Goal: Information Seeking & Learning: Check status

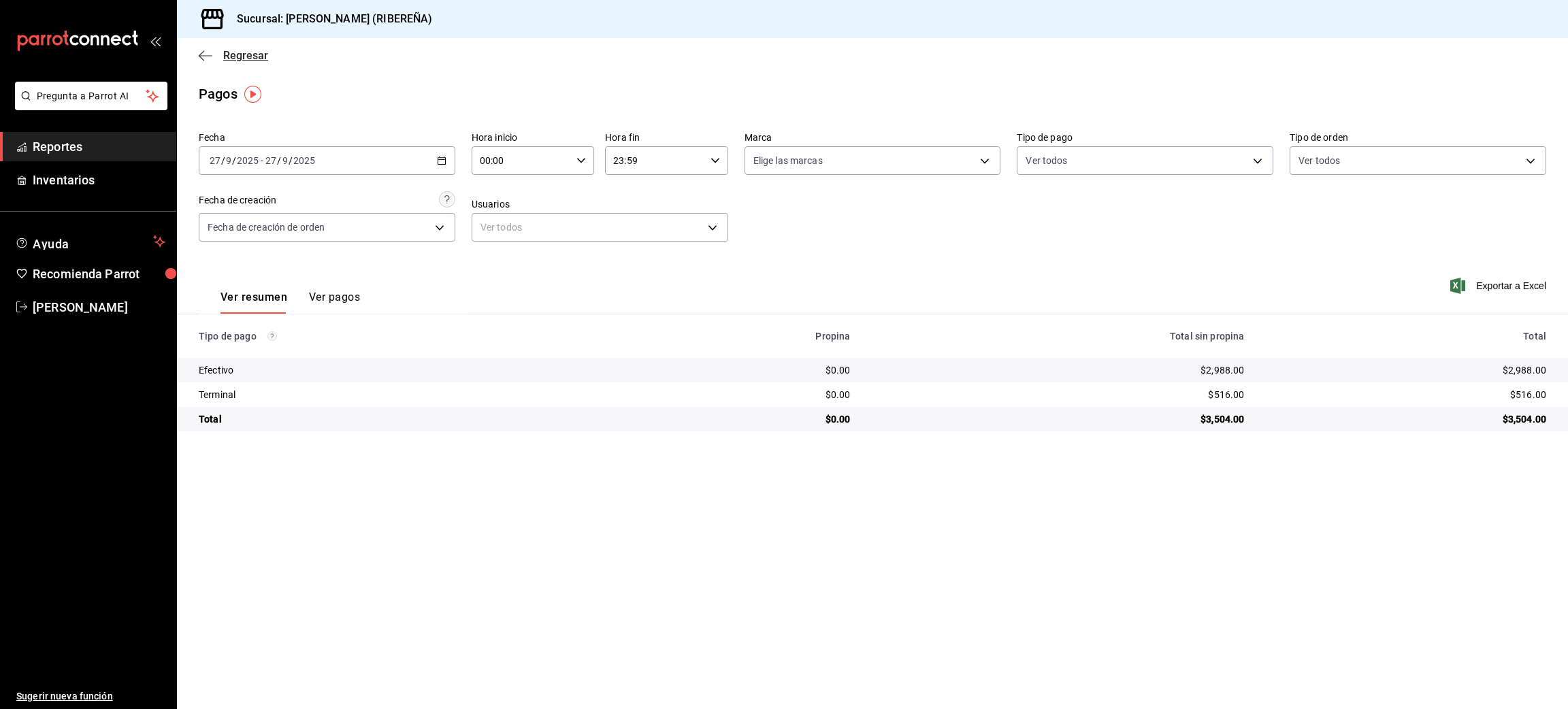
click at [201, 59] on icon "button" at bounding box center [206, 56] width 13 height 12
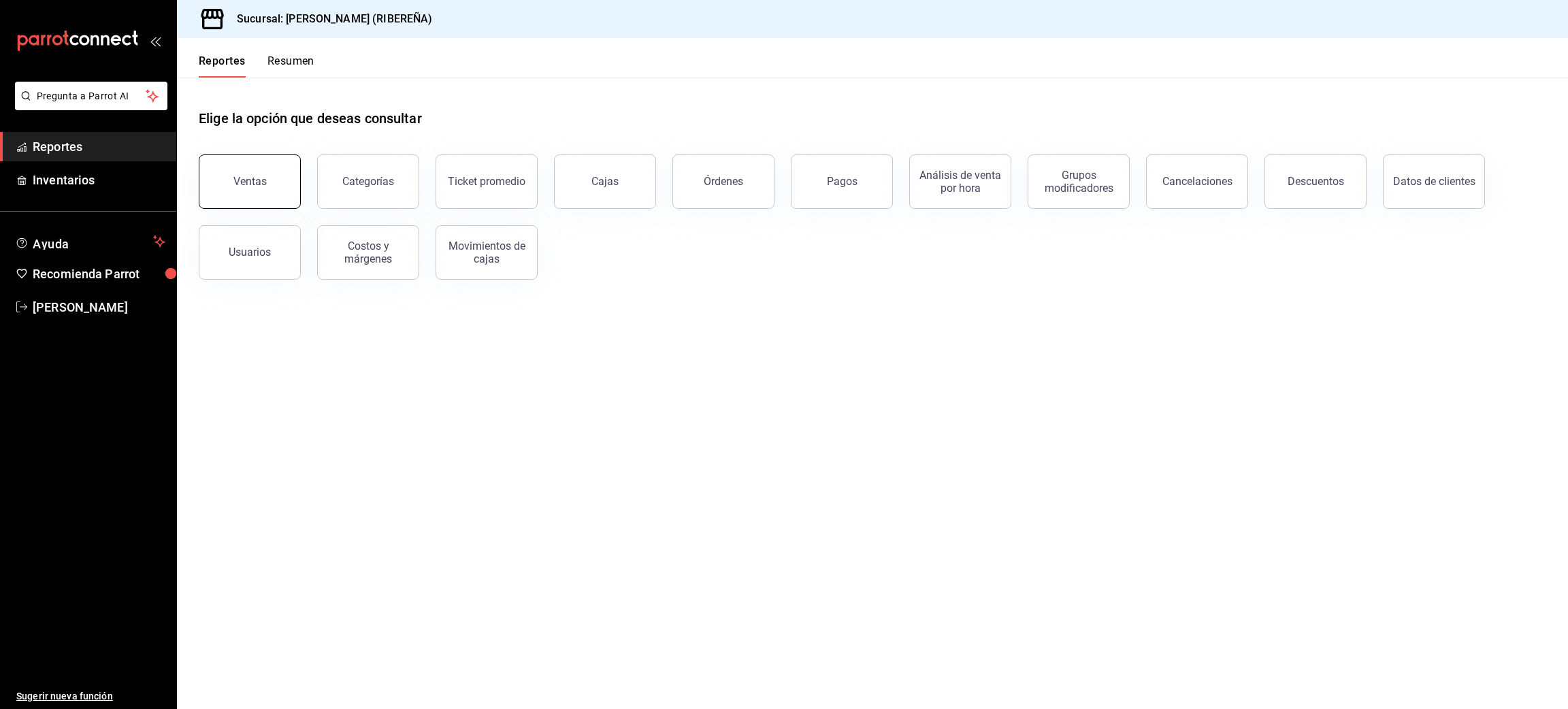
click at [256, 196] on button "Ventas" at bounding box center [250, 181] width 102 height 54
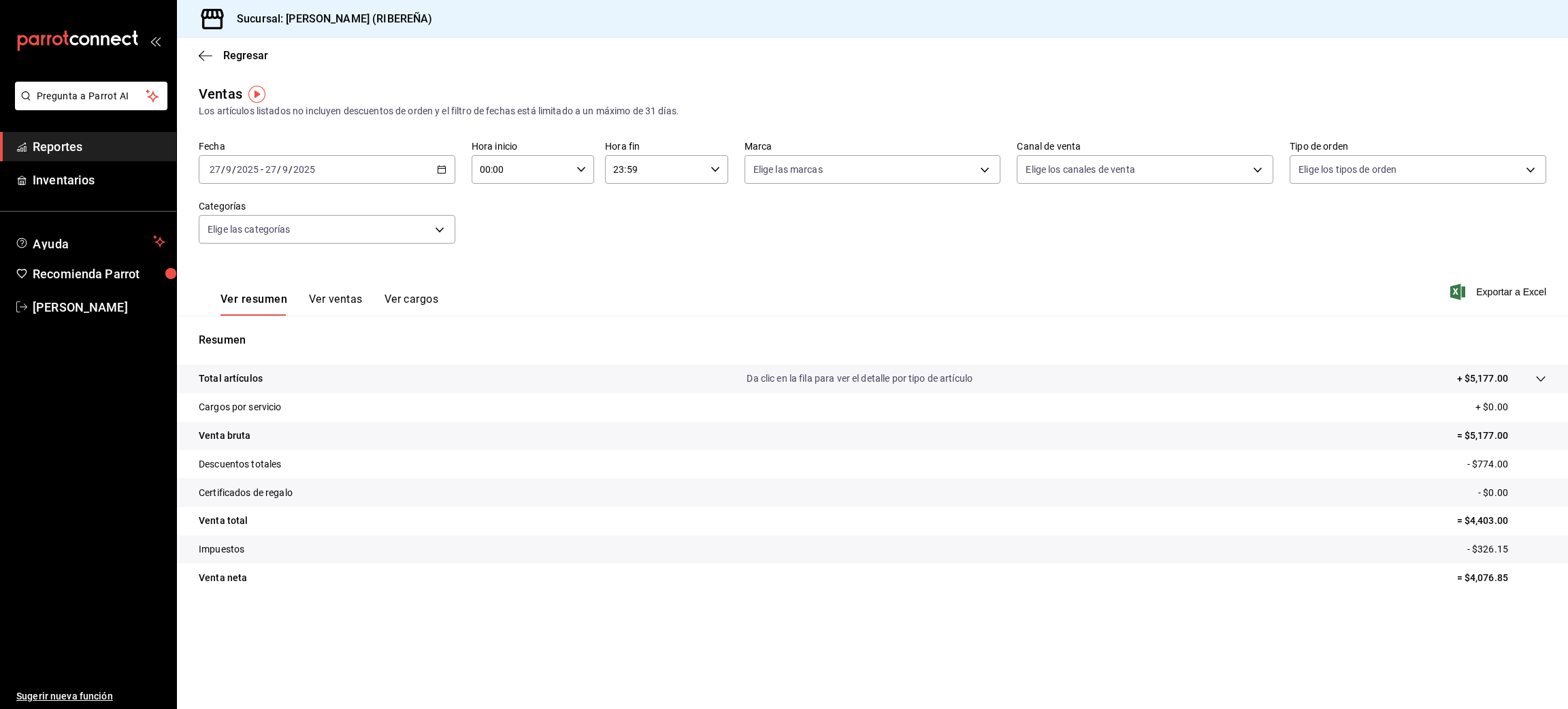
click at [205, 51] on icon "button" at bounding box center [206, 56] width 13 height 12
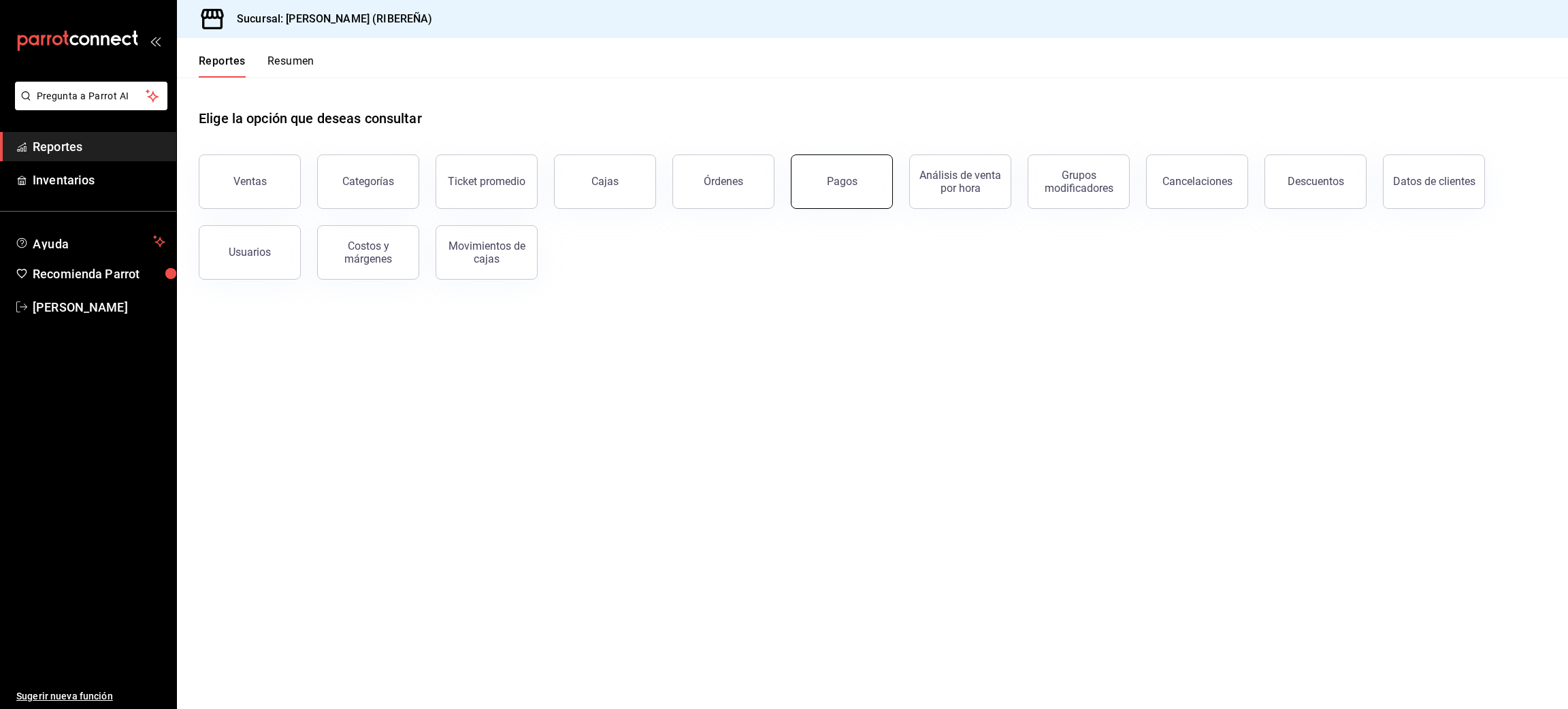
click at [836, 206] on button "Pagos" at bounding box center [841, 181] width 102 height 54
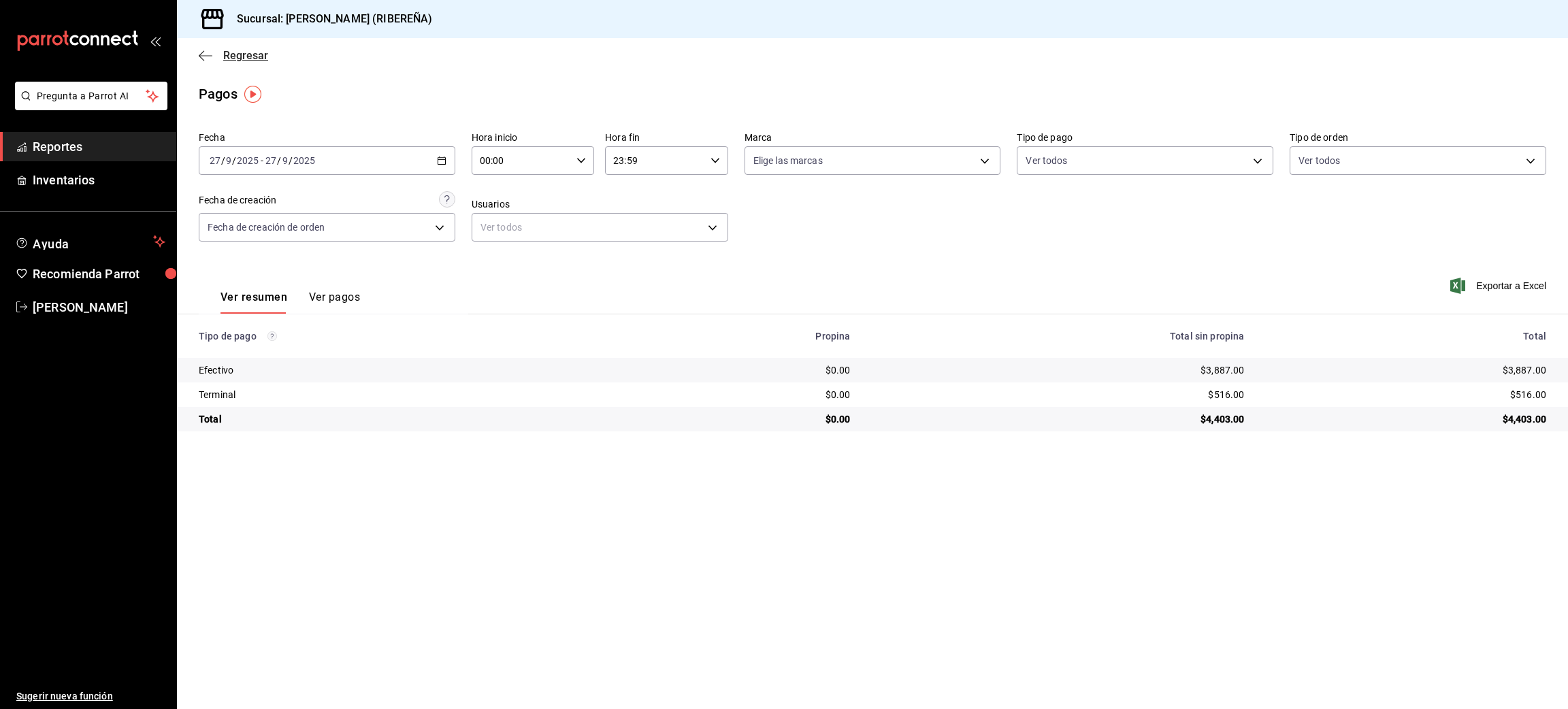
click at [201, 54] on icon "button" at bounding box center [206, 56] width 13 height 12
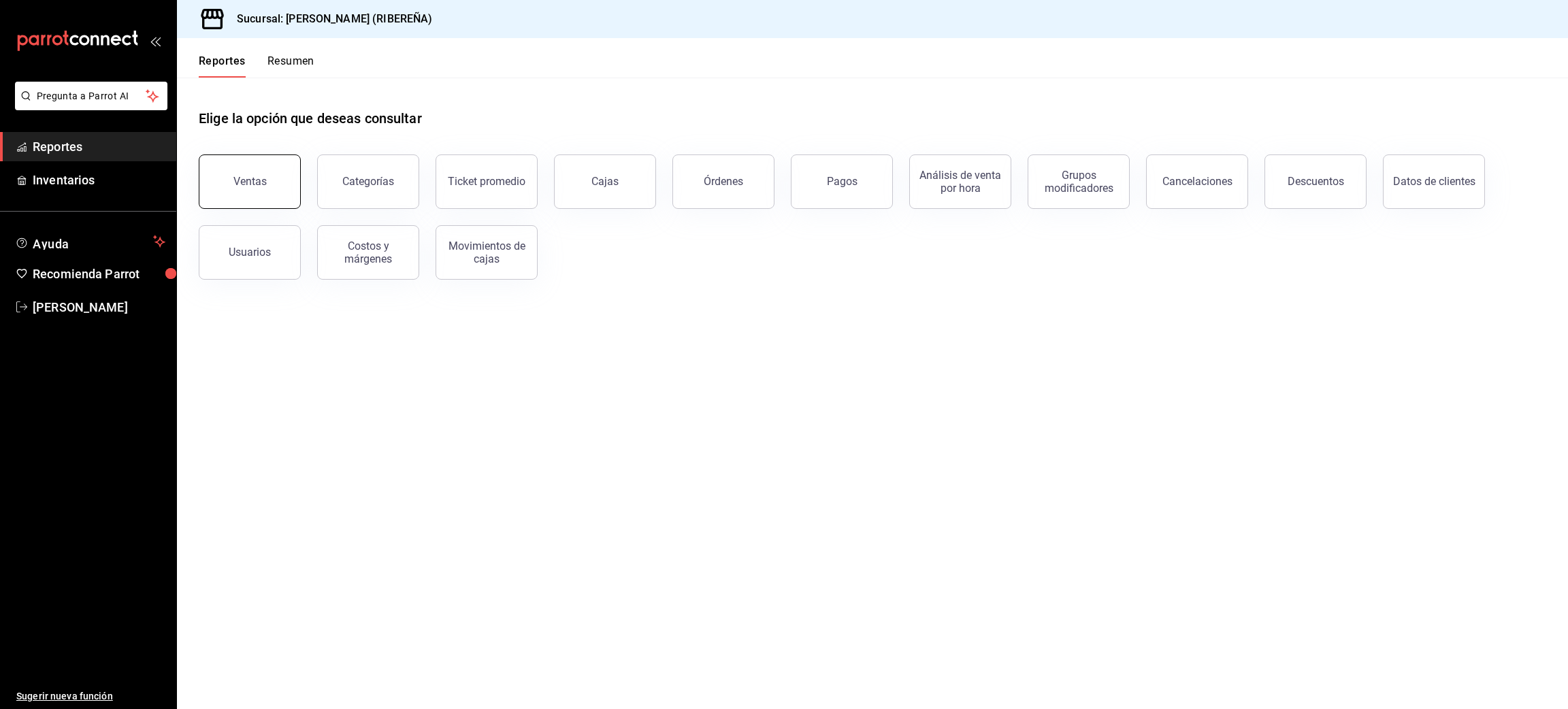
click at [241, 192] on button "Ventas" at bounding box center [250, 181] width 102 height 54
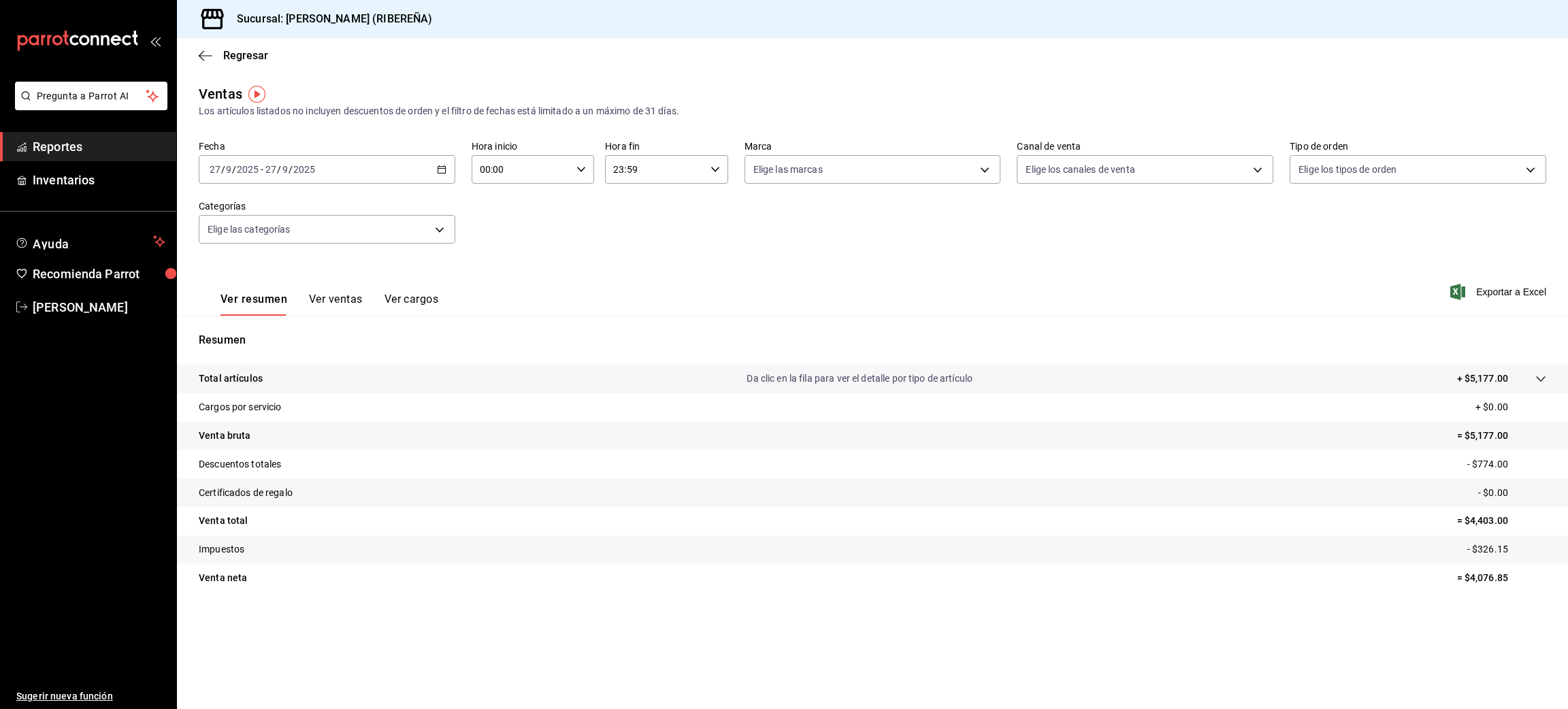
click at [349, 294] on button "Ver ventas" at bounding box center [335, 305] width 54 height 23
